Goal: Use online tool/utility: Utilize a website feature to perform a specific function

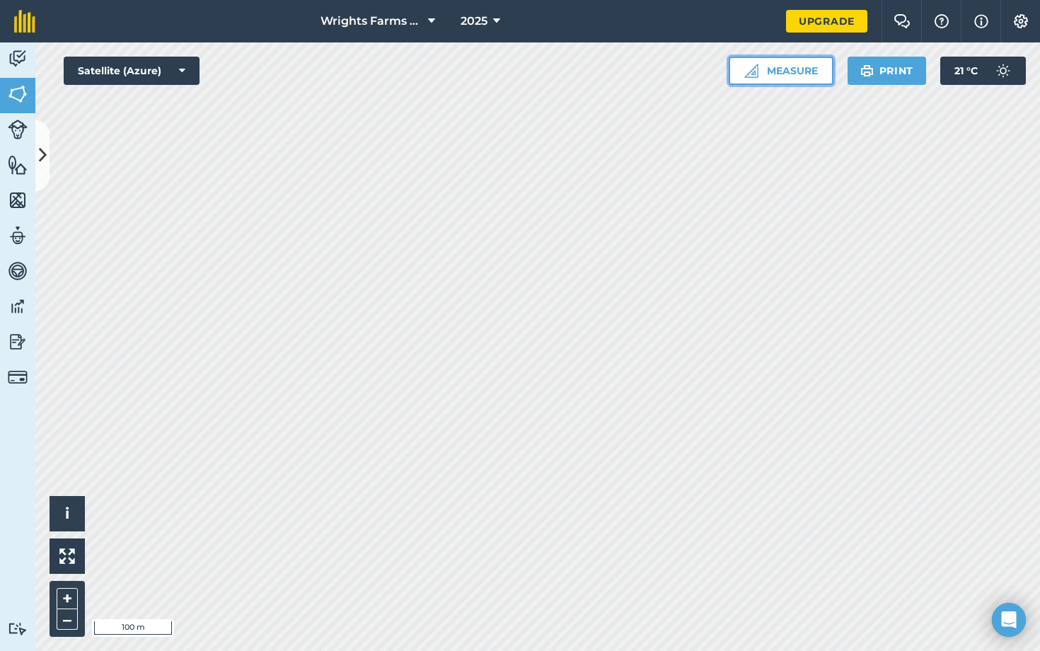
click at [408, 74] on button "Measure" at bounding box center [781, 71] width 105 height 28
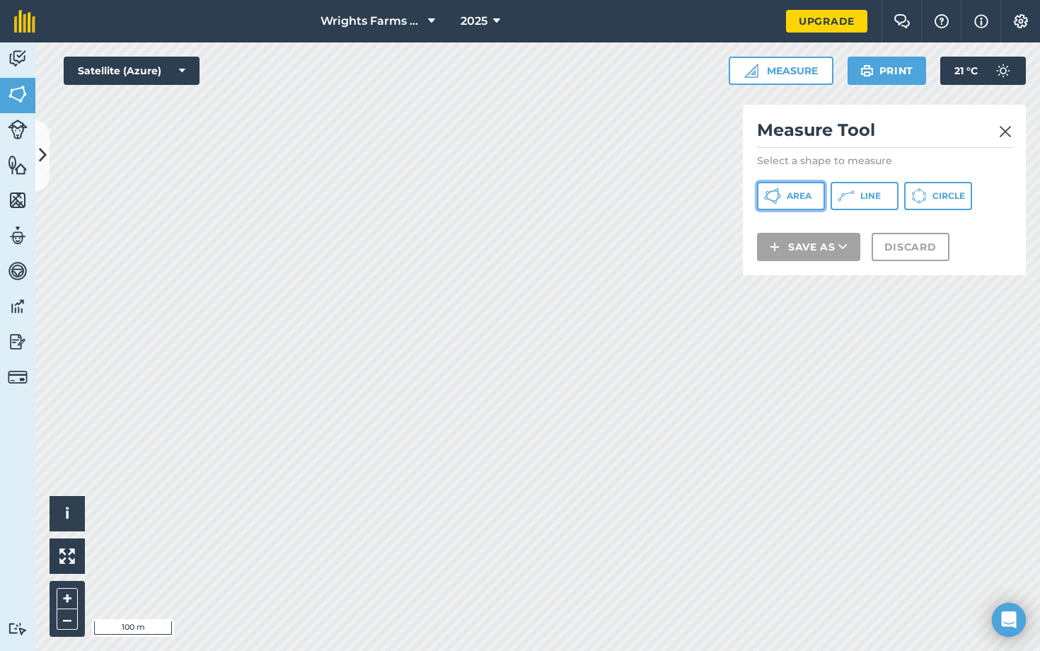
click at [408, 196] on span "Area" at bounding box center [799, 195] width 25 height 11
click at [408, 137] on img at bounding box center [1005, 131] width 13 height 17
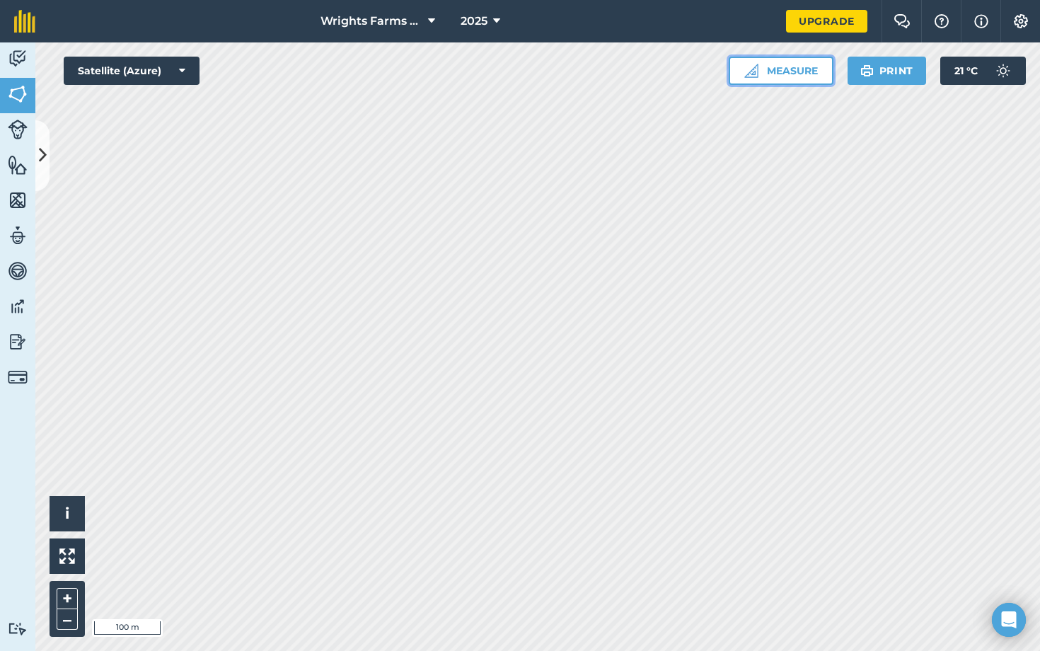
click at [408, 76] on button "Measure" at bounding box center [781, 71] width 105 height 28
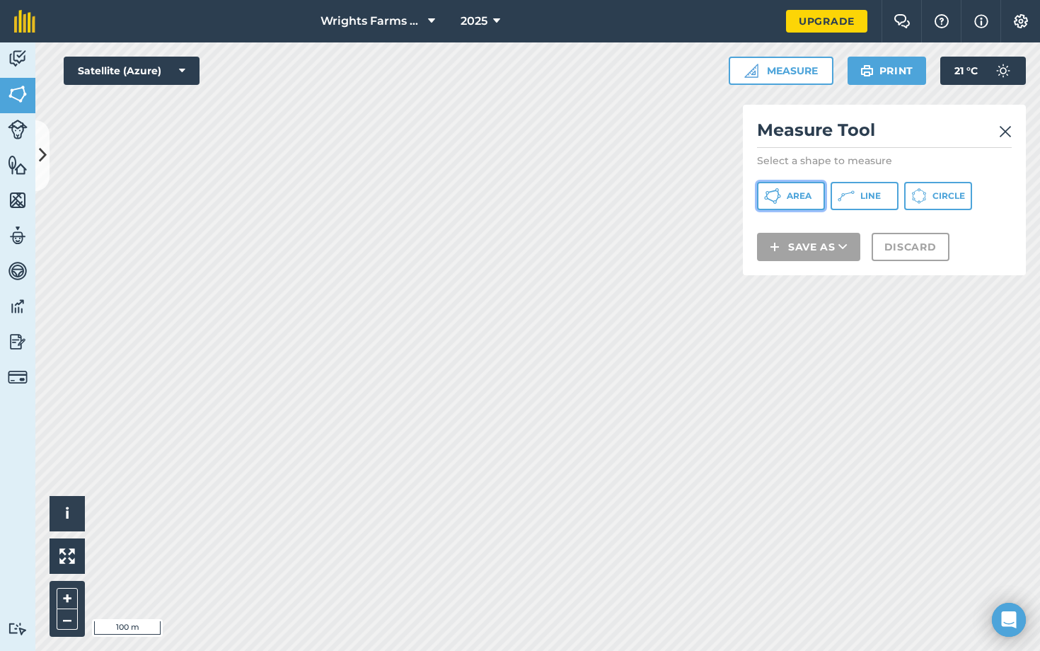
click at [408, 191] on span "Area" at bounding box center [799, 195] width 25 height 11
click at [408, 125] on img at bounding box center [1005, 131] width 13 height 17
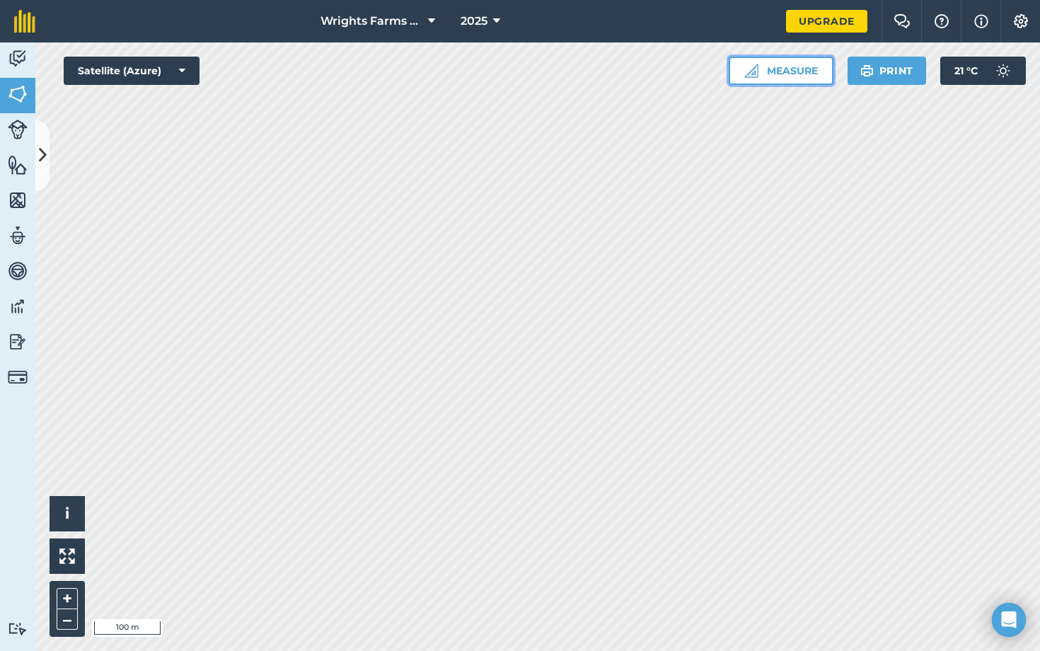
click at [408, 73] on button "Measure" at bounding box center [781, 71] width 105 height 28
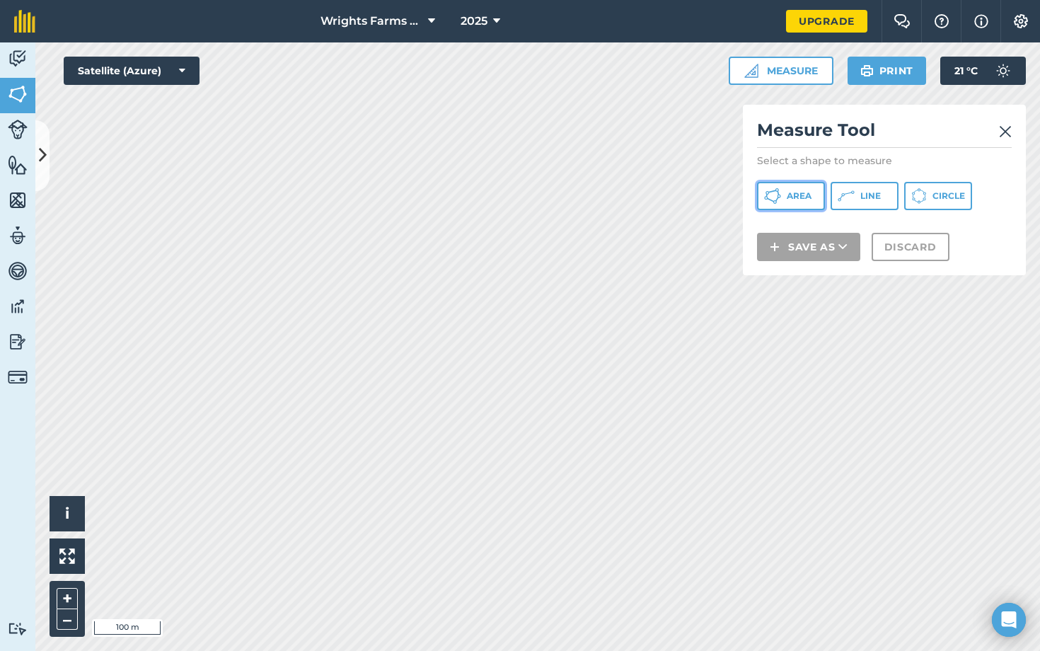
click at [408, 195] on span "Area" at bounding box center [799, 195] width 25 height 11
click at [408, 132] on img at bounding box center [1005, 131] width 13 height 17
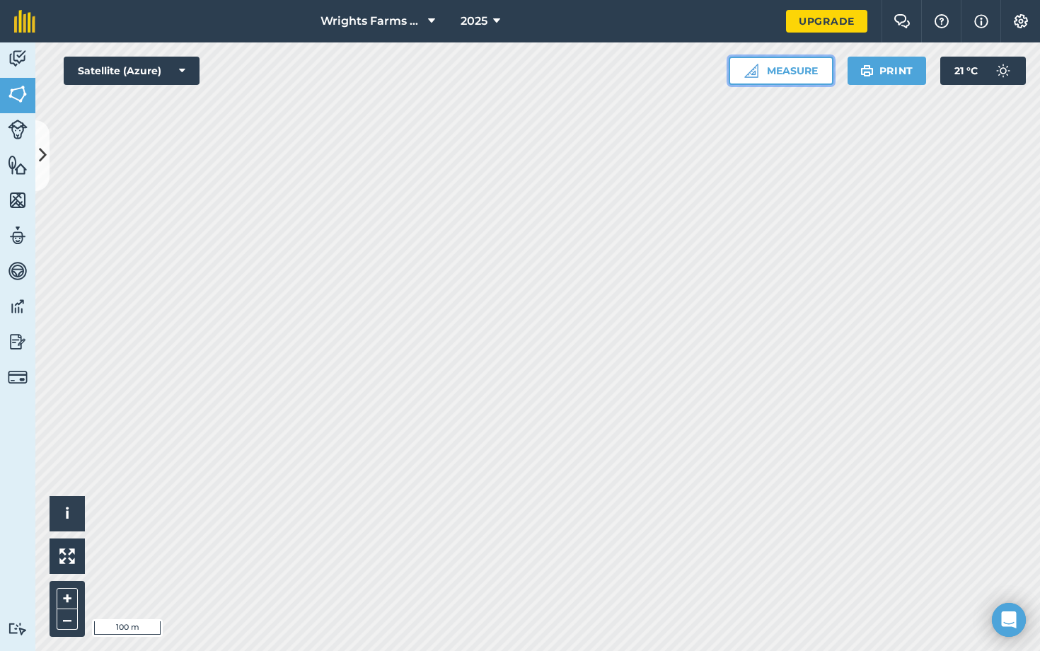
click at [408, 74] on button "Measure" at bounding box center [781, 71] width 105 height 28
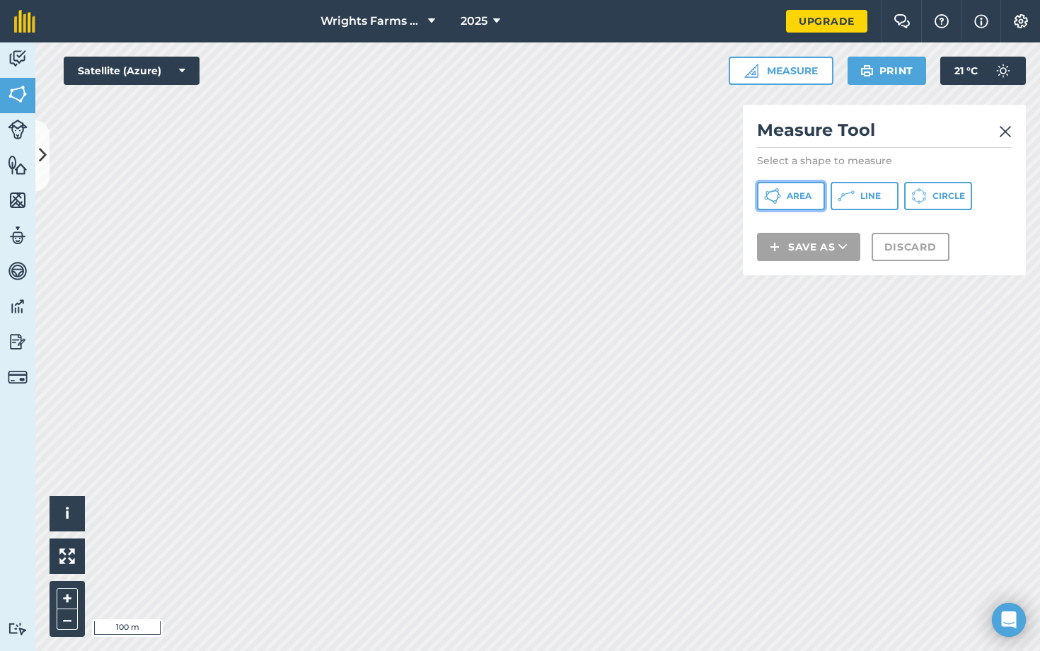
click at [408, 193] on span "Area" at bounding box center [799, 195] width 25 height 11
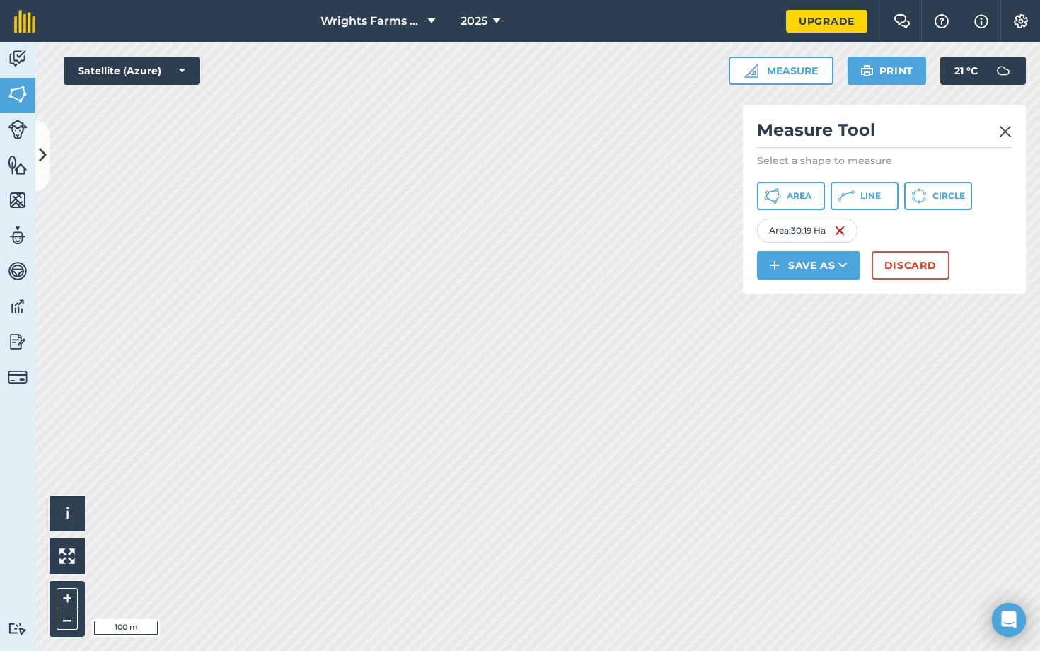
click at [408, 130] on img at bounding box center [1005, 131] width 13 height 17
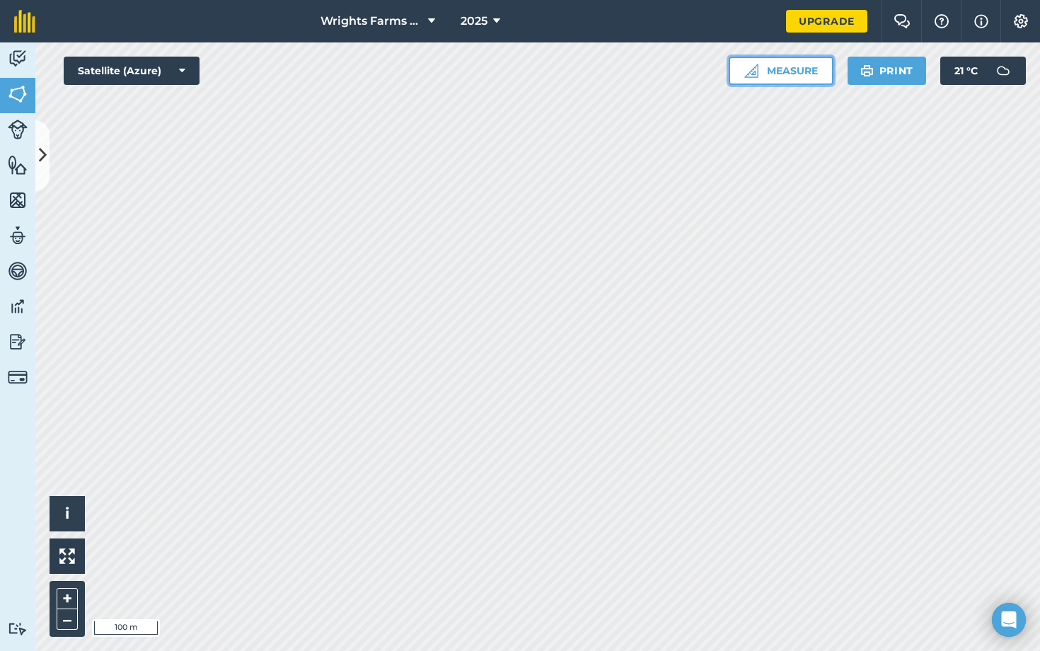
click at [408, 65] on button "Measure" at bounding box center [781, 71] width 105 height 28
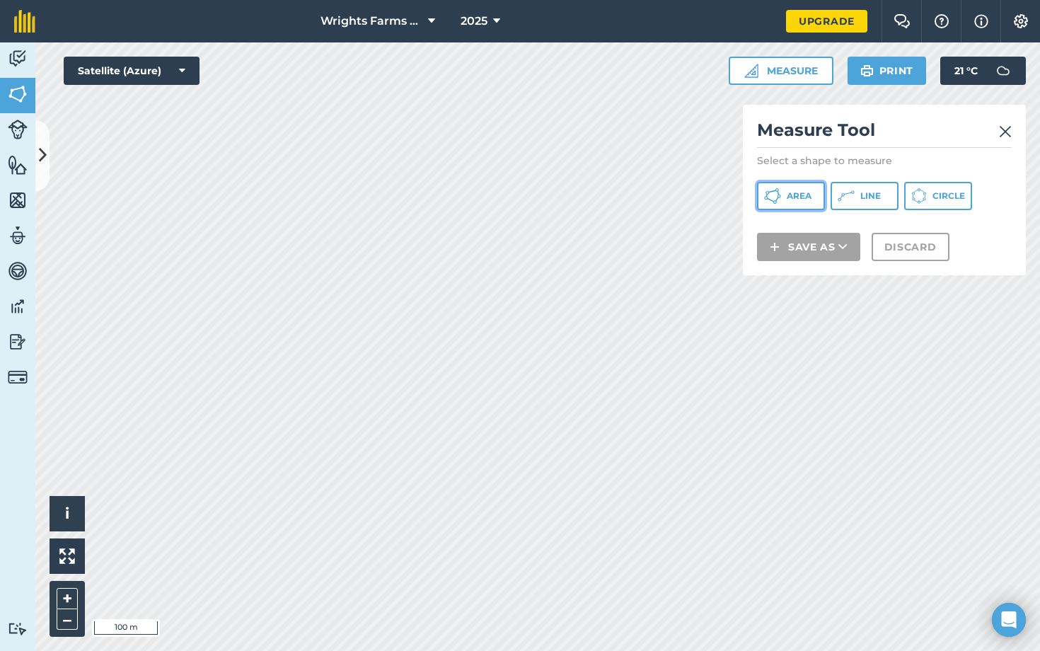
click at [408, 193] on icon at bounding box center [772, 196] width 17 height 17
click at [408, 134] on img at bounding box center [1005, 131] width 13 height 17
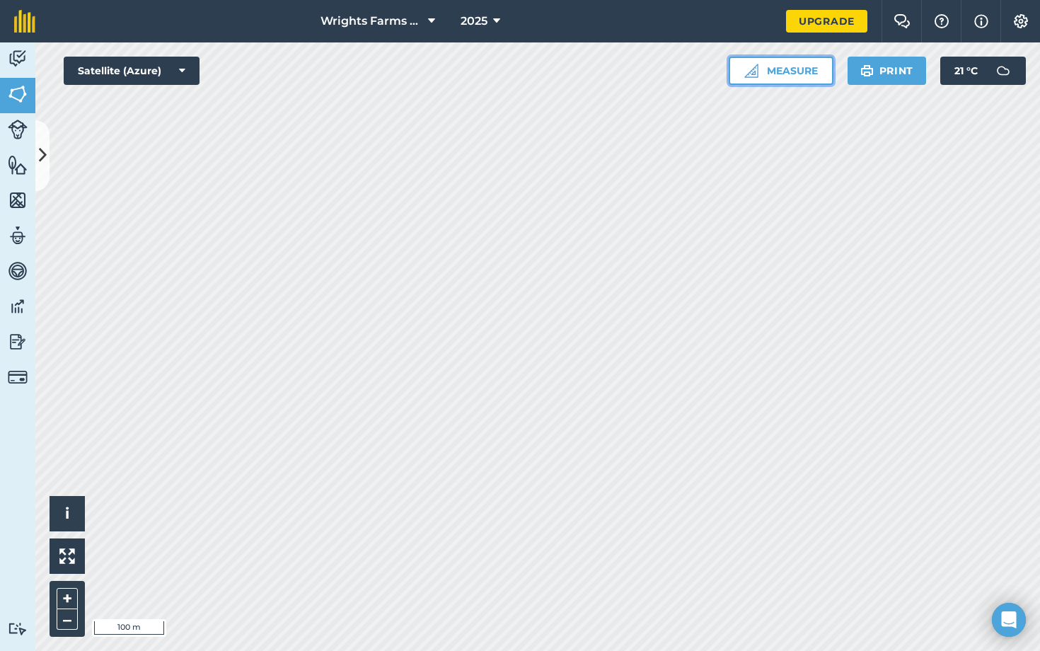
click at [408, 67] on img at bounding box center [752, 71] width 14 height 14
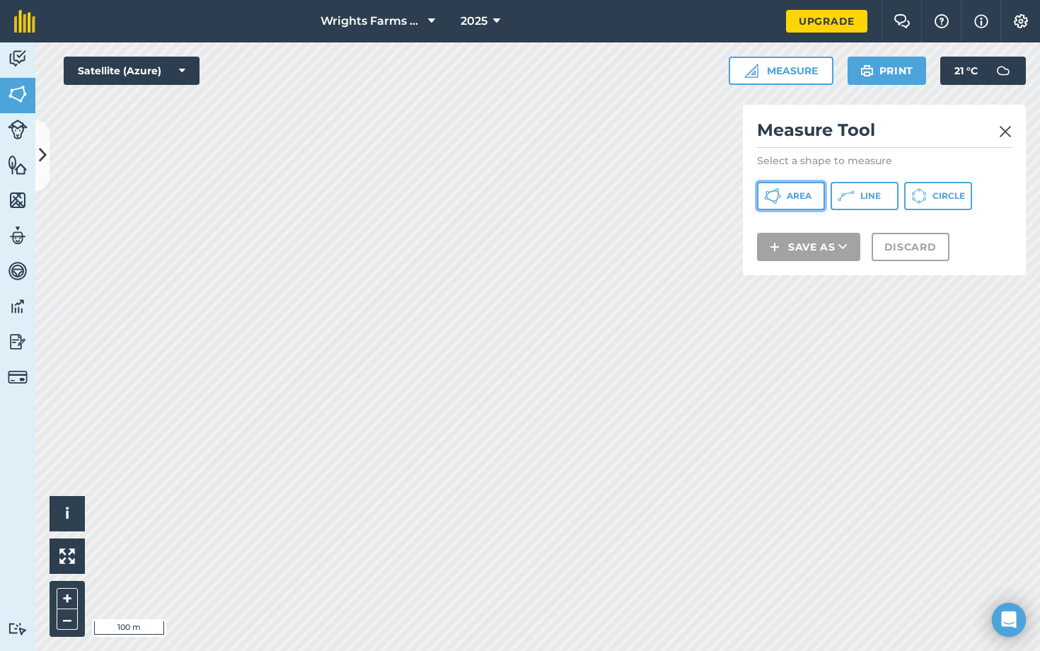
click at [408, 191] on icon at bounding box center [773, 191] width 8 height 3
